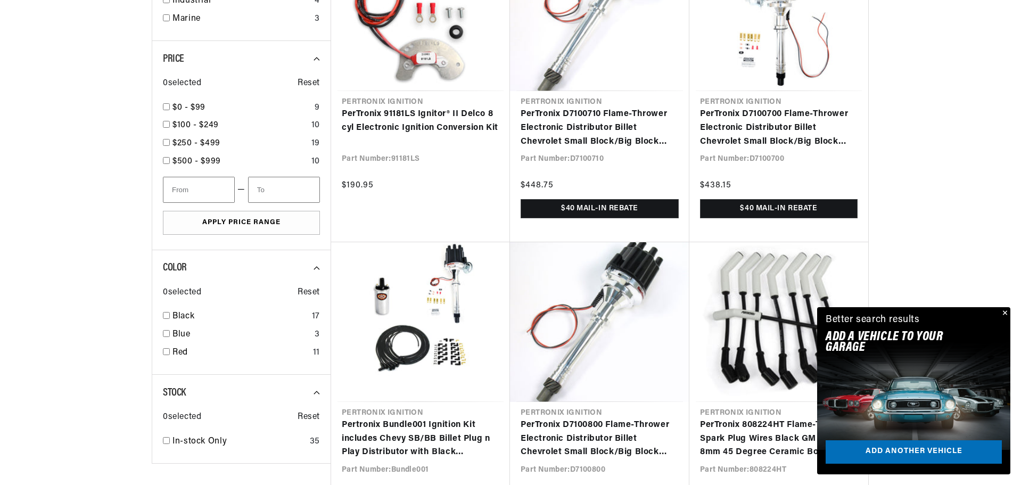
scroll to position [0, 417]
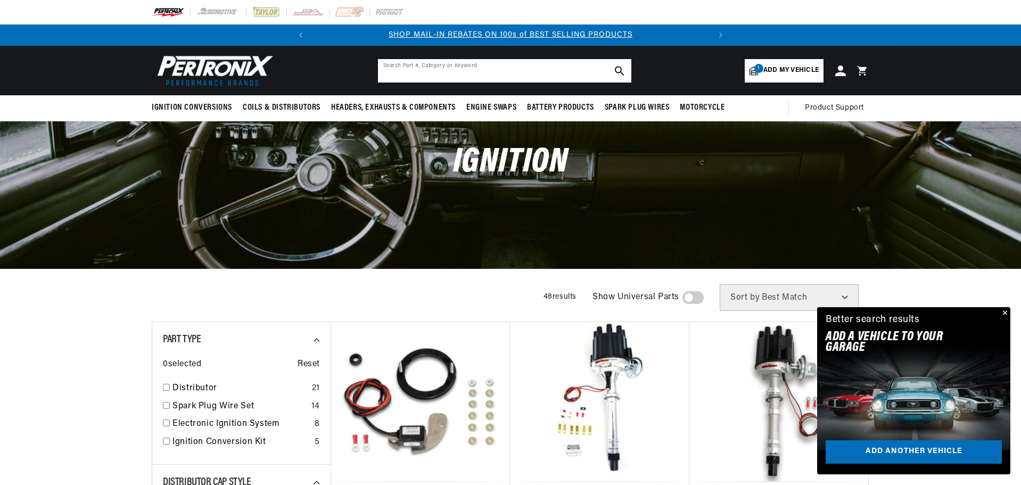
click at [389, 69] on input "text" at bounding box center [504, 70] width 253 height 23
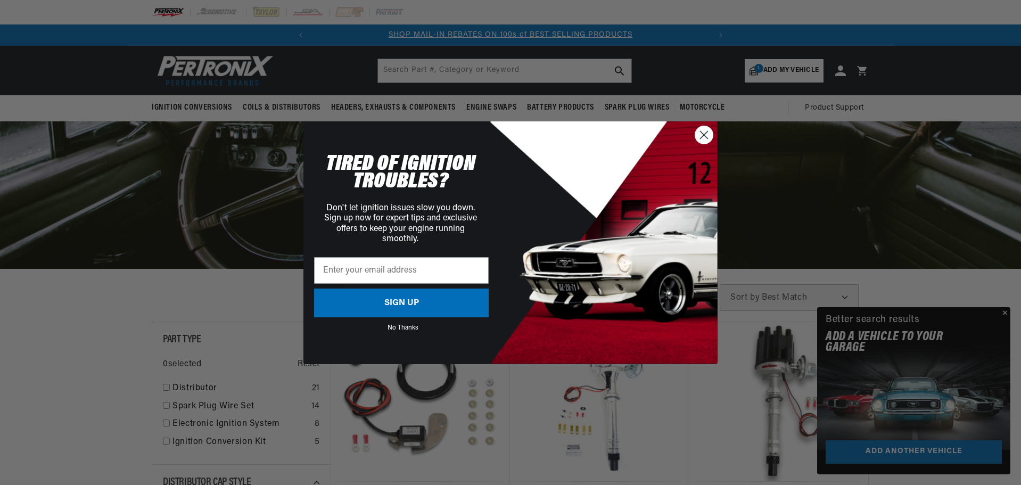
click at [701, 136] on circle "Close dialog" at bounding box center [704, 135] width 18 height 18
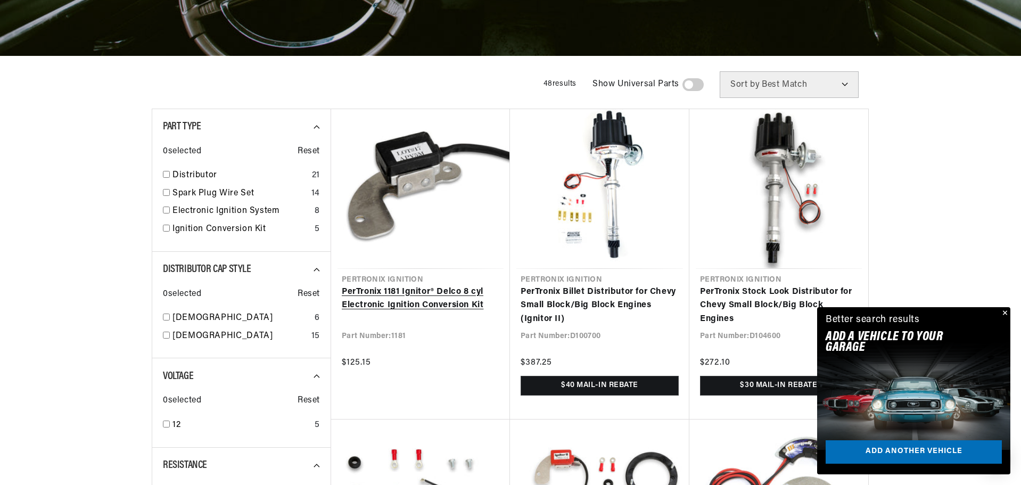
click at [407, 292] on link "PerTronix 1181 Ignitor® Delco 8 cyl Electronic Ignition Conversion Kit" at bounding box center [421, 298] width 158 height 27
click at [407, 293] on link "PerTronix 1181 Ignitor® Delco 8 cyl Electronic Ignition Conversion Kit" at bounding box center [421, 298] width 158 height 27
click at [406, 293] on link "PerTronix 1181 Ignitor® Delco 8 cyl Electronic Ignition Conversion Kit" at bounding box center [421, 298] width 158 height 27
click at [421, 285] on link "PerTronix 1181 Ignitor® Delco 8 cyl Electronic Ignition Conversion Kit" at bounding box center [421, 298] width 158 height 27
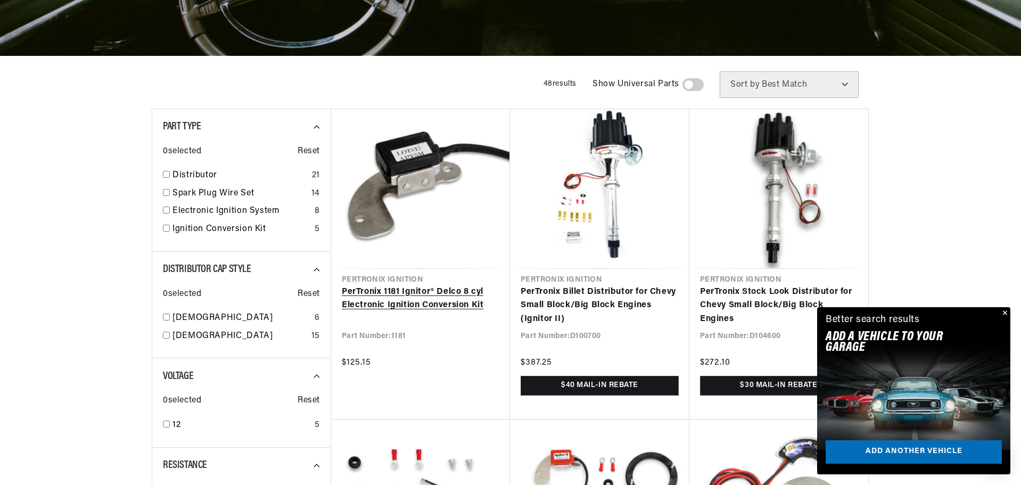
click at [421, 285] on link "PerTronix 1181 Ignitor® Delco 8 cyl Electronic Ignition Conversion Kit" at bounding box center [421, 298] width 158 height 27
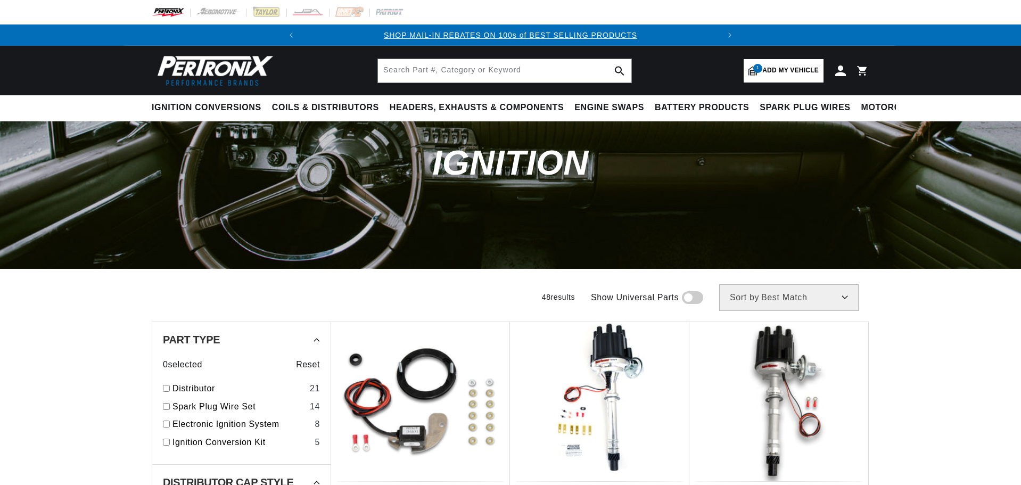
scroll to position [213, 0]
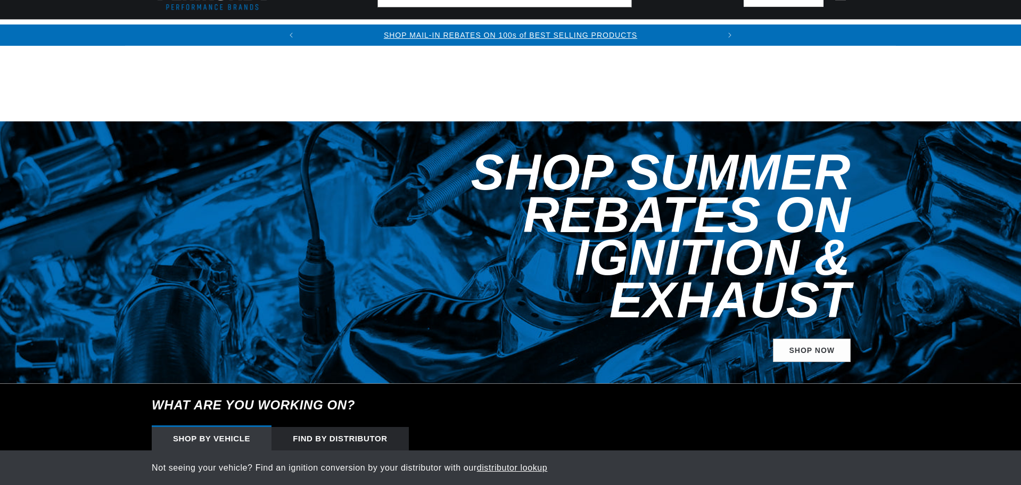
select select "1969"
select select "Chevrolet"
select select "Caprice"
select select "427cid-7.0L"
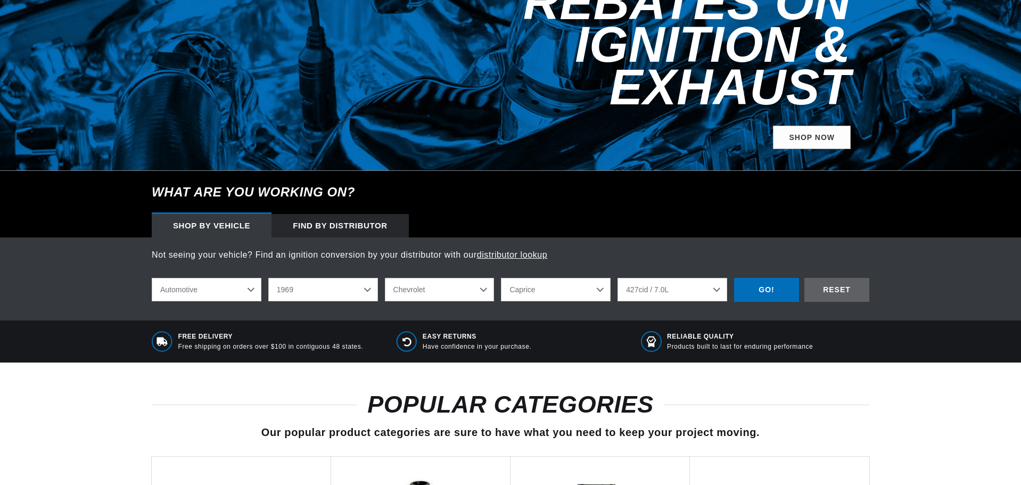
click at [253, 278] on select "Automotive Agricultural Industrial Marine Motorcycle" at bounding box center [207, 289] width 110 height 23
click at [152, 278] on select "Automotive Agricultural Industrial Marine Motorcycle" at bounding box center [207, 289] width 110 height 23
click at [368, 278] on select "2022 2021 2020 2019 2018 2017 2016 2015 2014 2013 2012 2011 2010 2009 2008 2007…" at bounding box center [323, 289] width 110 height 23
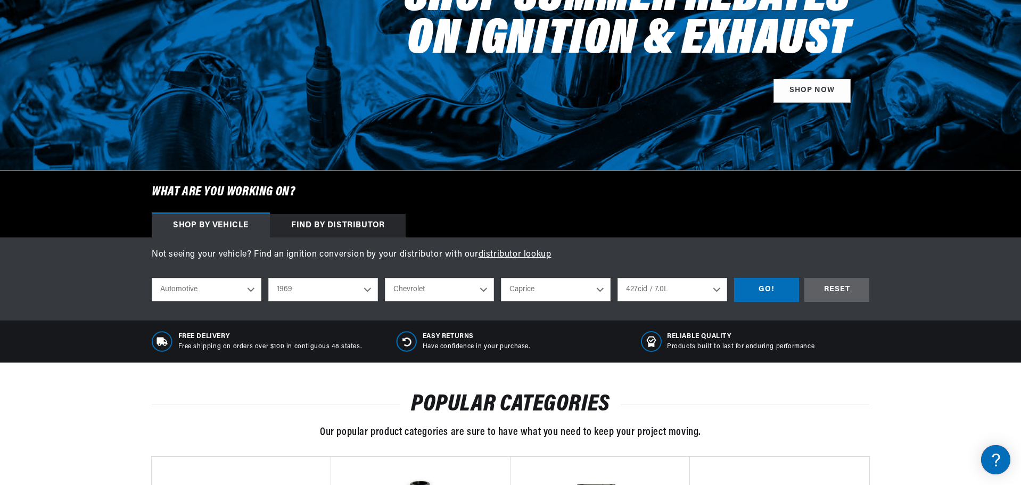
scroll to position [213, 0]
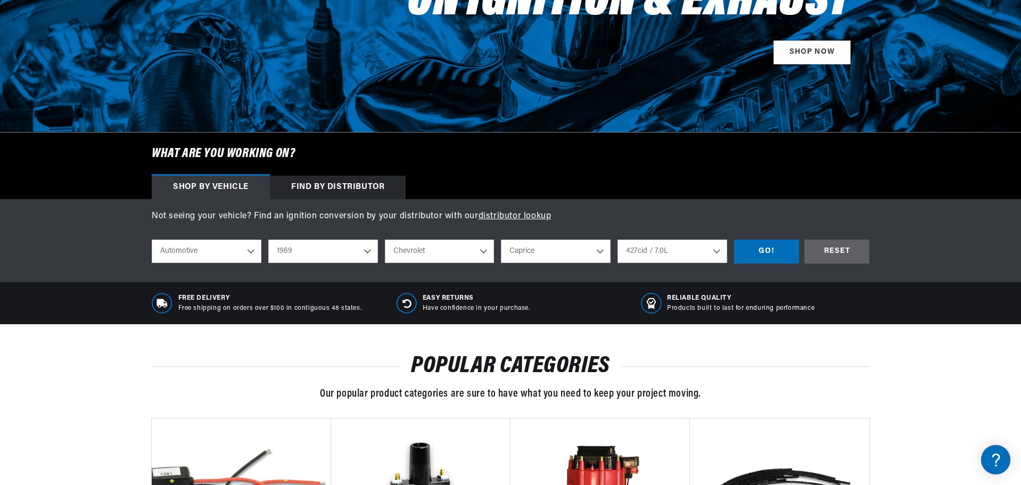
click at [366, 252] on select "2022 2021 2020 2019 2018 2017 2016 2015 2014 2013 2012 2011 2010 2009 2008 2007…" at bounding box center [323, 251] width 110 height 23
click at [268, 240] on select "2022 2021 2020 2019 2018 2017 2016 2015 2014 2013 2012 2011 2010 2009 2008 2007…" at bounding box center [323, 251] width 110 height 23
select select "1960"
select select "Model"
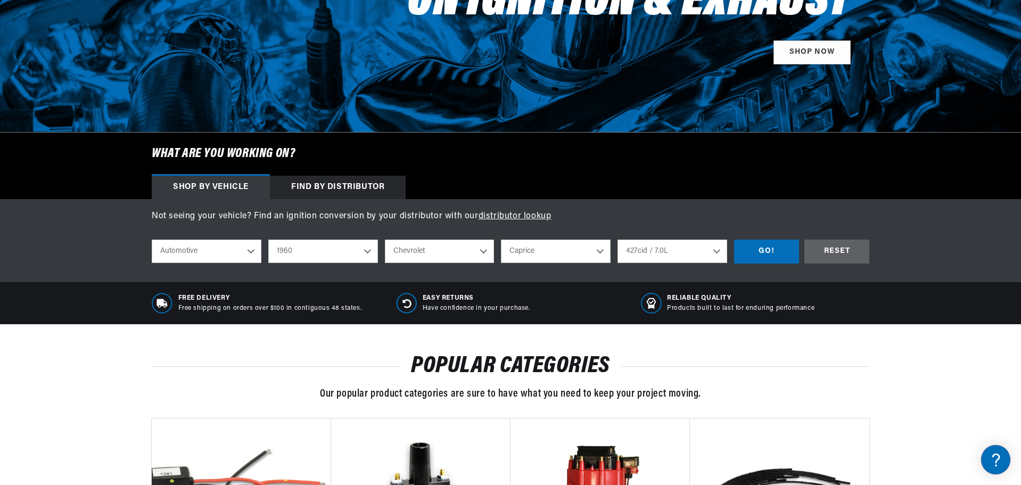
select select "Engine"
click at [487, 250] on select "Alfa Romeo American Motors Aston Martin Austin Austin Healey Buick Cadillac Che…" at bounding box center [440, 251] width 110 height 23
click at [486, 250] on select "Alfa Romeo American Motors Aston Martin Austin Austin Healey Buick Cadillac Che…" at bounding box center [440, 251] width 110 height 23
click at [597, 249] on select "Model Bel Air Biscayne Brookwood C10 Pickup C20 Pickup C30 Pickup C40 Corvair C…" at bounding box center [556, 251] width 110 height 23
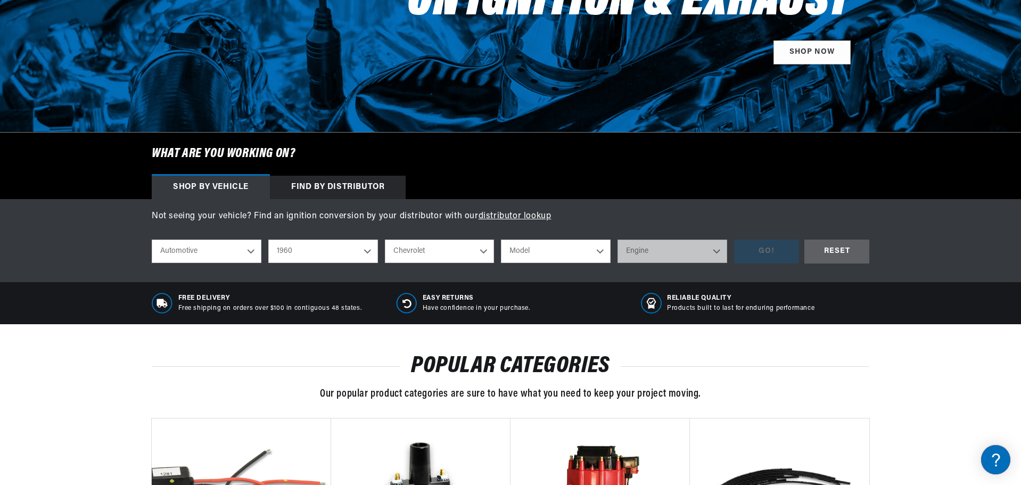
select select "Impala"
click at [501, 240] on select "Model Bel Air Biscayne Brookwood C10 Pickup C20 Pickup C30 Pickup C40 Corvair C…" at bounding box center [556, 251] width 110 height 23
select select "Impala"
click at [717, 249] on select "Engine 5.3L 5.4L 6.5L 6.6L 6.7L 7.0L 7.4L 235cid / 3.9L 236cid / 3.9L 283cid / …" at bounding box center [673, 251] width 110 height 23
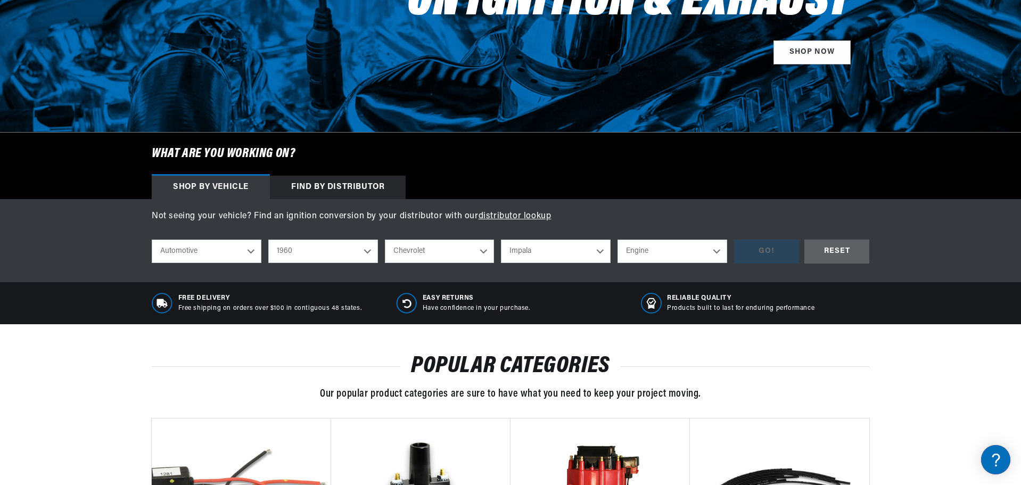
select select "348cid-5.7L"
click at [618, 240] on select "Engine 5.3L 5.4L 6.5L 6.6L 6.7L 7.0L 7.4L 235cid / 3.9L 236cid / 3.9L 283cid / …" at bounding box center [673, 251] width 110 height 23
select select "348cid-5.7L"
click at [777, 251] on div "GO!" at bounding box center [766, 252] width 65 height 24
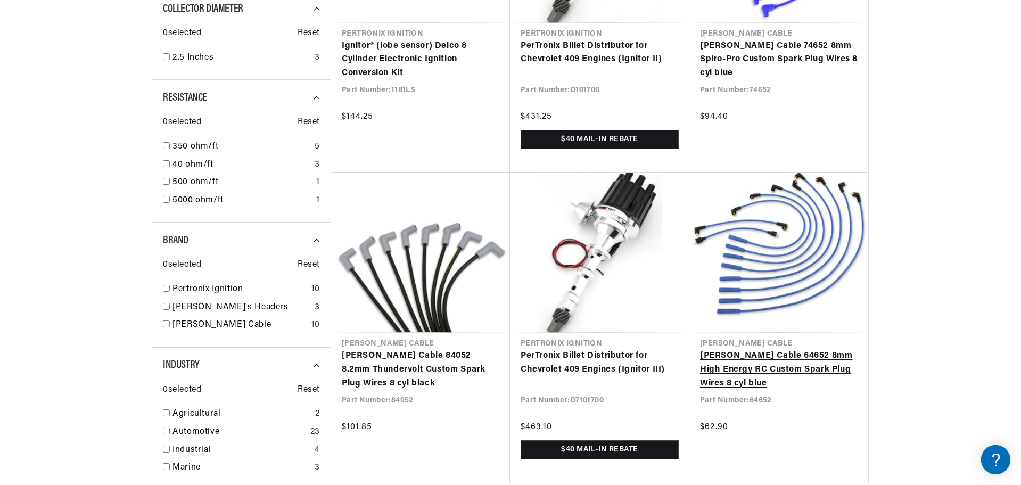
scroll to position [0, 398]
